Goal: Transaction & Acquisition: Obtain resource

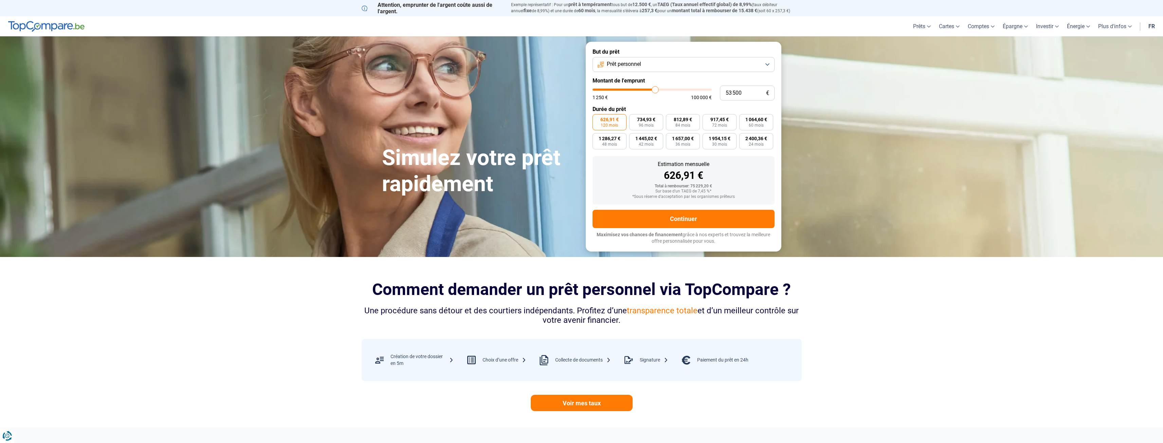
type input "54 500"
type input "54500"
type input "54 000"
type input "54000"
type input "53 250"
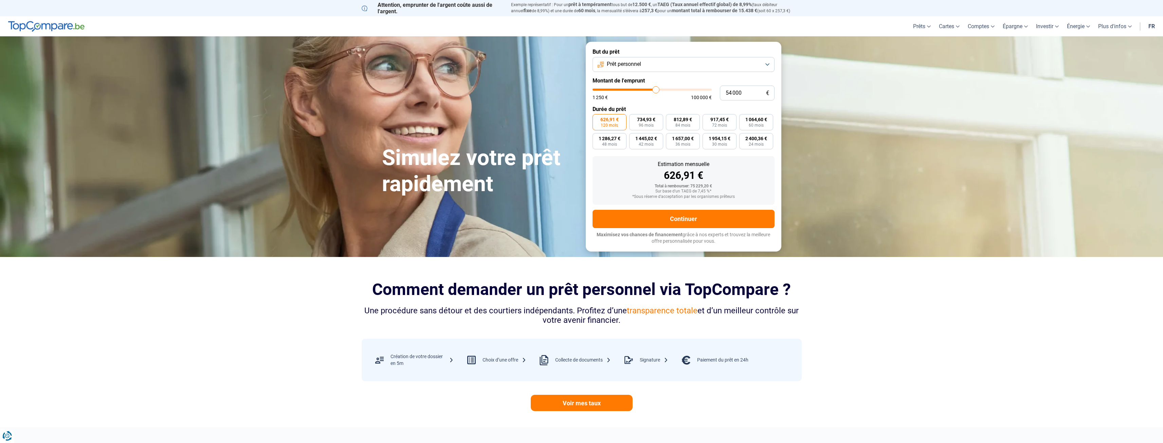
type input "53250"
type input "53 000"
type input "53000"
type input "51 750"
type input "51750"
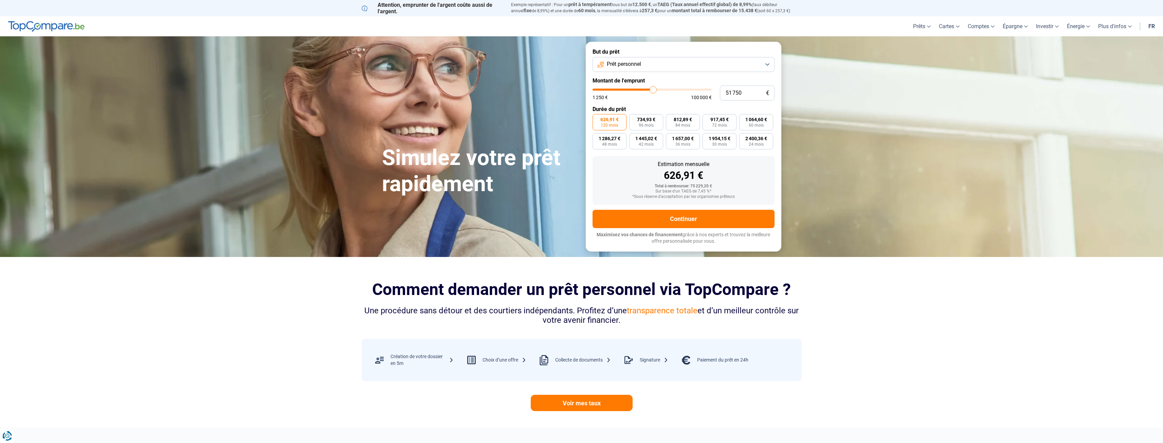
type input "47 000"
type input "47000"
type input "48 000"
type input "48000"
type input "48 250"
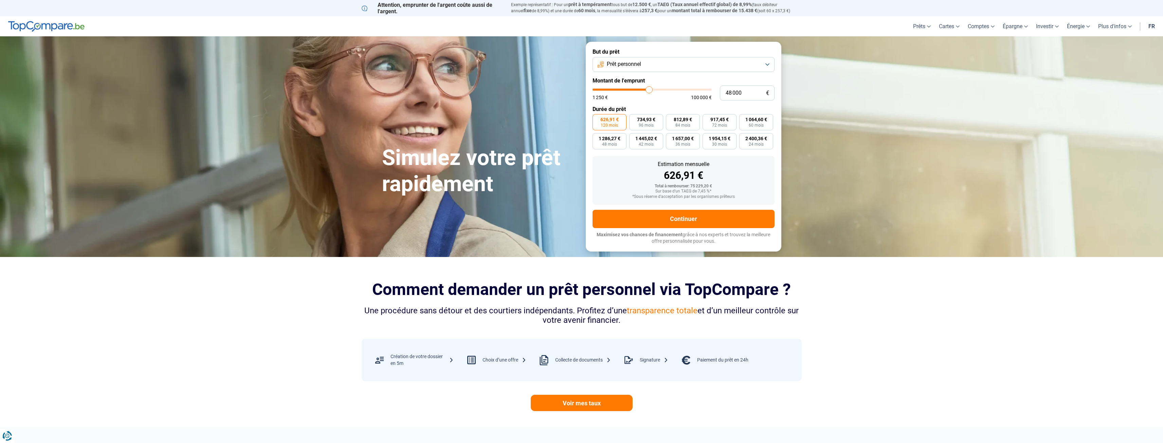
type input "48250"
type input "48 750"
type input "48750"
type input "49 000"
type input "49000"
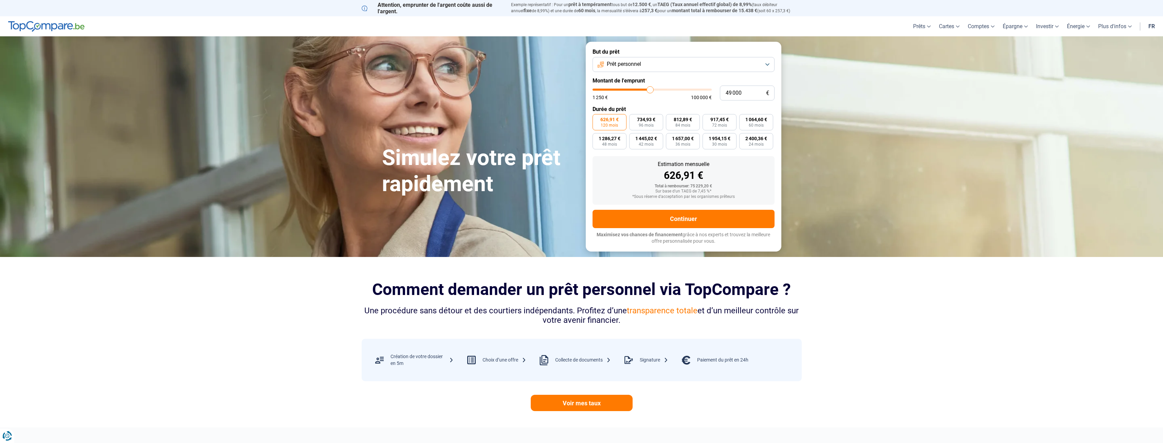
type input "49 500"
type input "49500"
type input "50 000"
type input "50000"
type input "50 250"
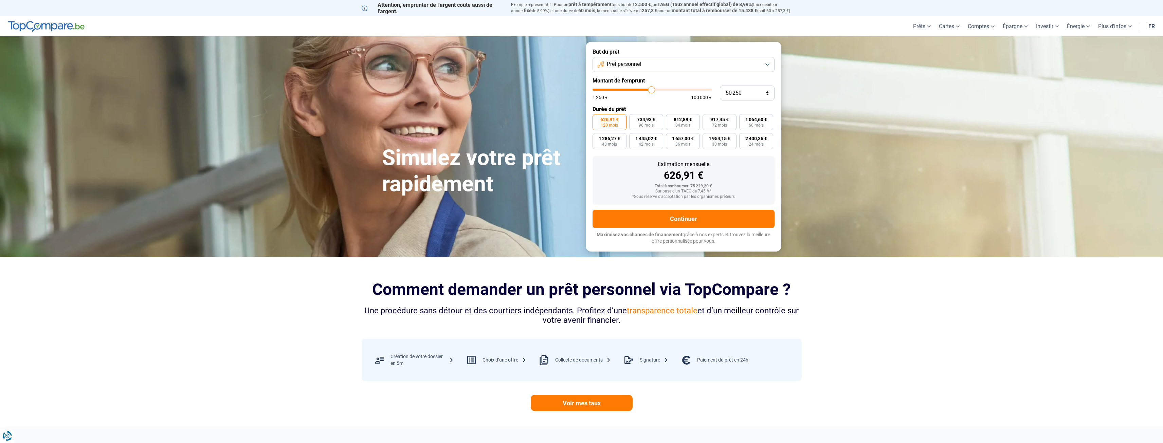
drag, startPoint x: 657, startPoint y: 91, endPoint x: 651, endPoint y: 91, distance: 5.1
type input "50250"
click at [651, 91] on input "range" at bounding box center [651, 90] width 119 height 2
click at [650, 91] on input "range" at bounding box center [651, 90] width 119 height 2
click at [649, 91] on input "range" at bounding box center [651, 90] width 119 height 2
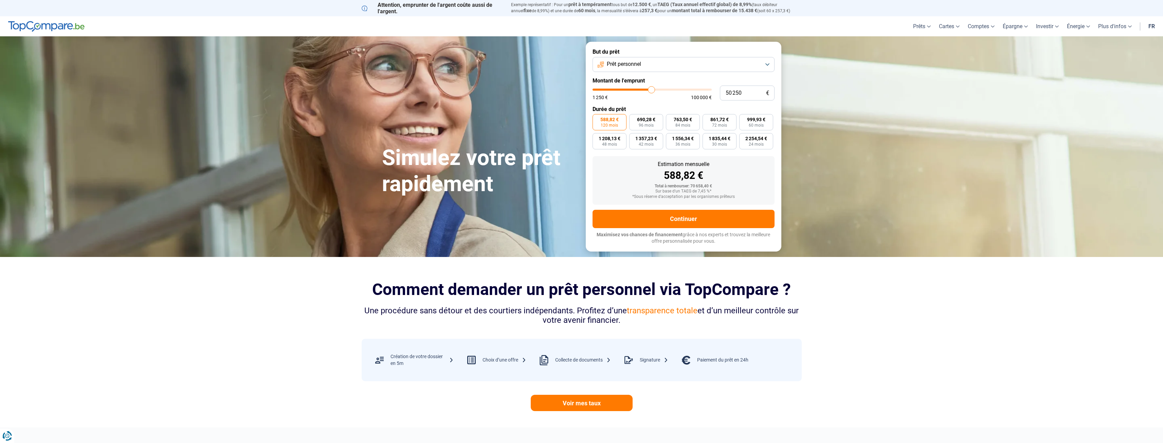
type input "45 000"
type input "45000"
click at [645, 89] on input "range" at bounding box center [651, 90] width 119 height 2
type input "50 500"
type input "50500"
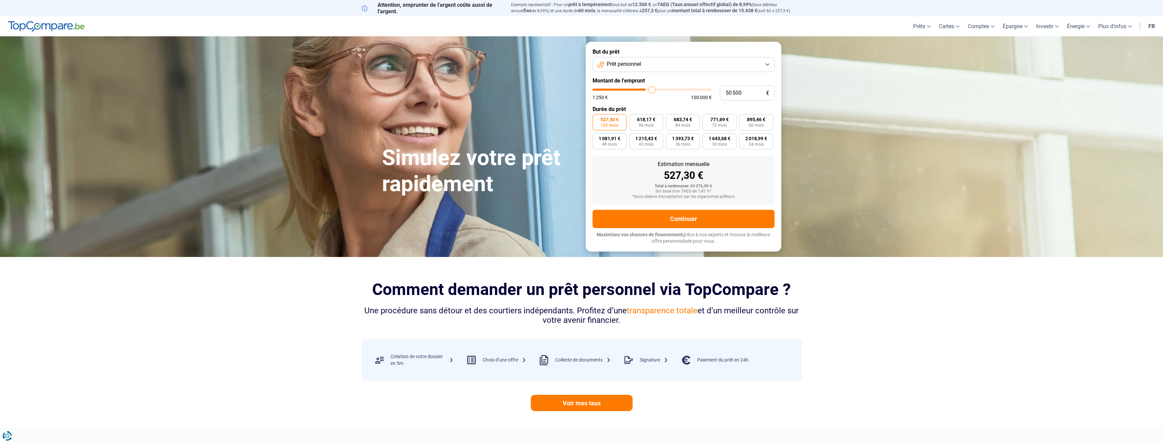
click at [652, 89] on input "range" at bounding box center [651, 90] width 119 height 2
click at [648, 89] on input "range" at bounding box center [651, 90] width 119 height 2
type input "49 750"
type input "49750"
type input "49 500"
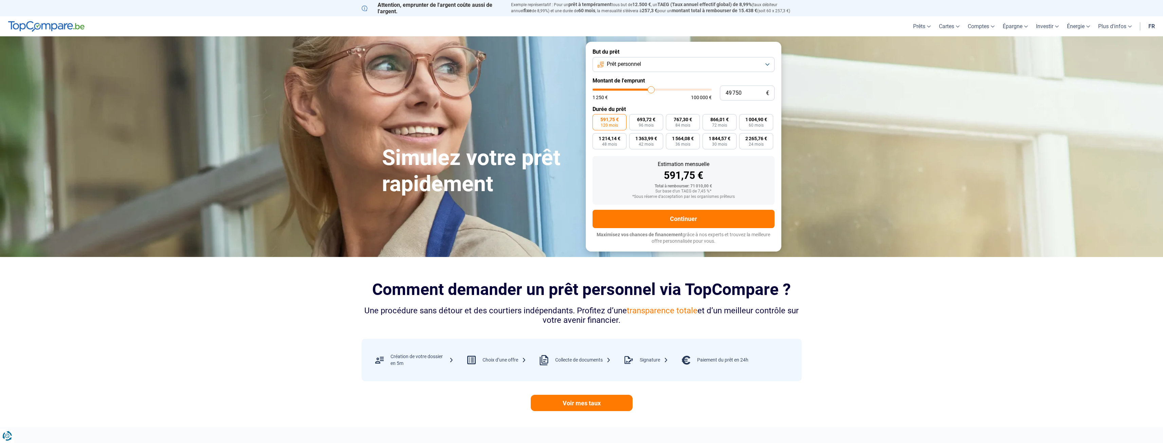
type input "49500"
type input "49 000"
type input "49000"
type input "48 750"
type input "48750"
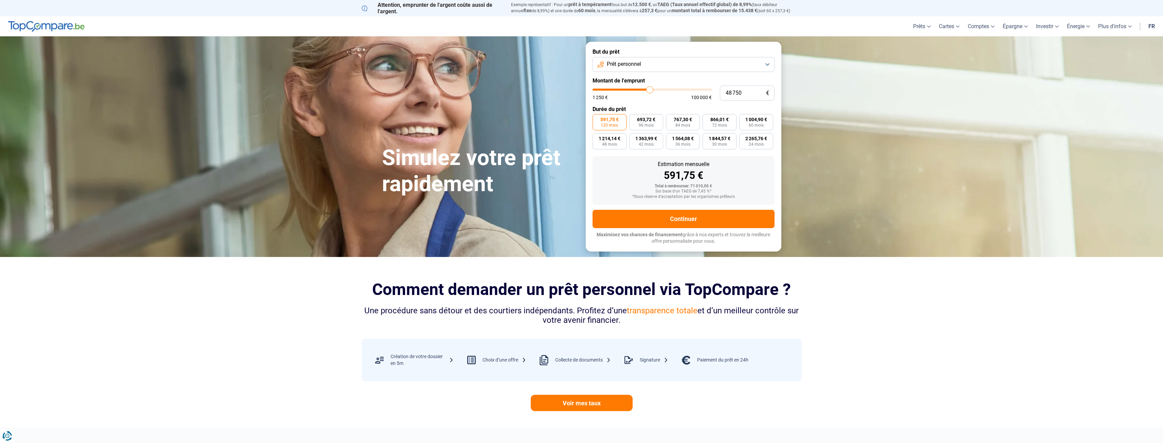
type input "49 000"
type input "49000"
type input "49 500"
type input "49500"
type input "49 750"
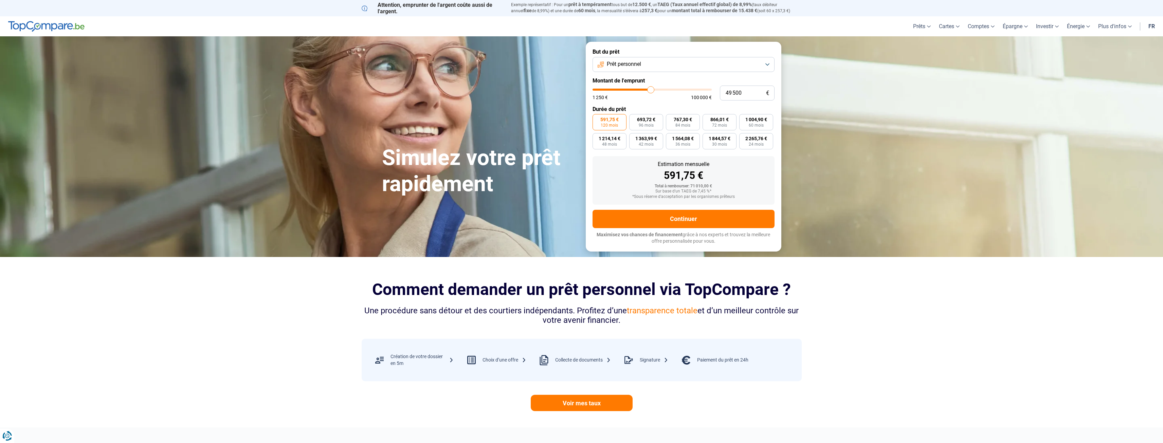
type input "49750"
type input "50 000"
type input "50000"
click at [651, 90] on input "range" at bounding box center [651, 90] width 119 height 2
click at [579, 405] on link "Voir mes taux" at bounding box center [582, 403] width 102 height 16
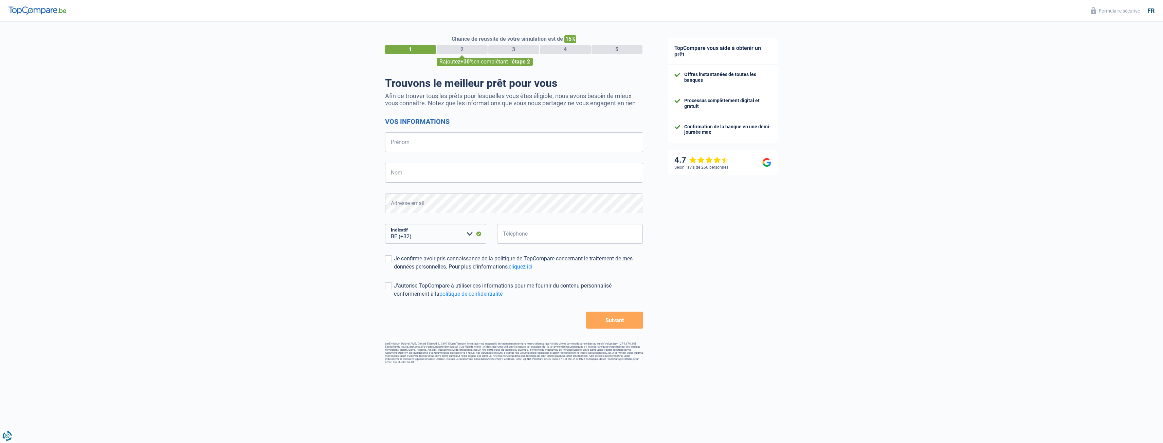
select select "32"
